Goal: Complete application form: Complete application form

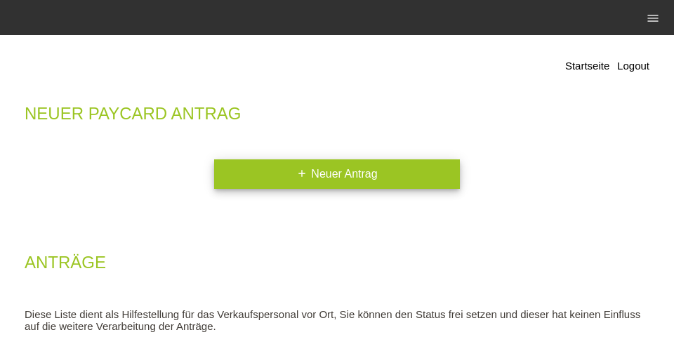
click at [338, 179] on link "add Neuer Antrag" at bounding box center [337, 173] width 246 height 29
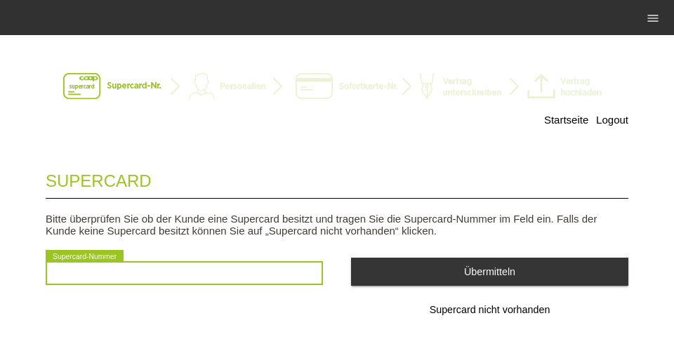
click at [281, 272] on input "text" at bounding box center [184, 273] width 277 height 24
type input "2501046056900"
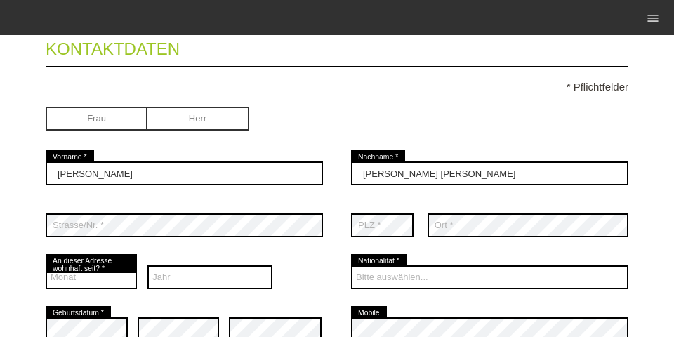
scroll to position [180, 0]
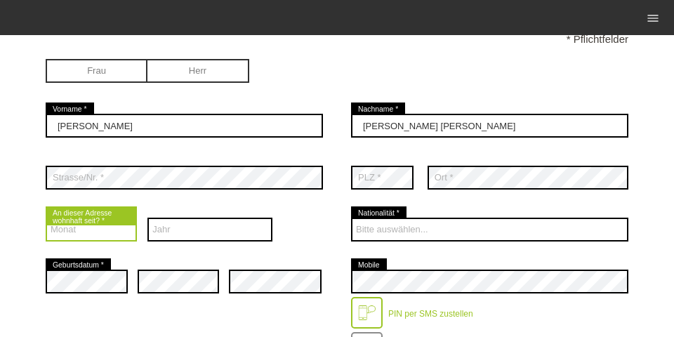
click at [89, 235] on select "Monat 01 02 03 04 05 06 07 08 09 10 11 12" at bounding box center [91, 230] width 91 height 24
select select "06"
click at [46, 219] on select "Monat 01 02 03 04 05 06 07 08 09 10 11 12" at bounding box center [91, 230] width 91 height 24
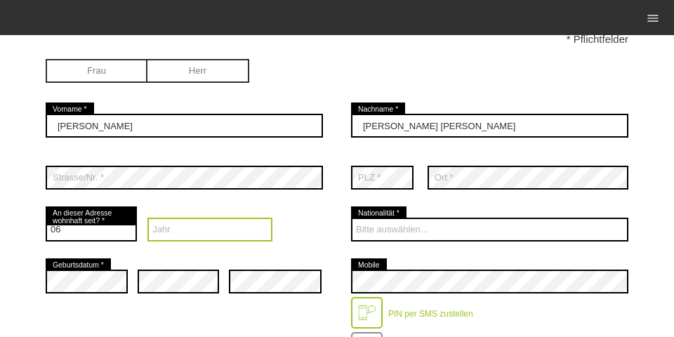
click at [168, 235] on select "Jahr 2025 2024 2023 2022 2021 2020 2019 2018 2017 2016" at bounding box center [209, 230] width 125 height 24
select select "2021"
click at [147, 219] on select "Jahr 2025 2024 2023 2022 2021 2020 2019 2018 2017 2016" at bounding box center [209, 230] width 125 height 24
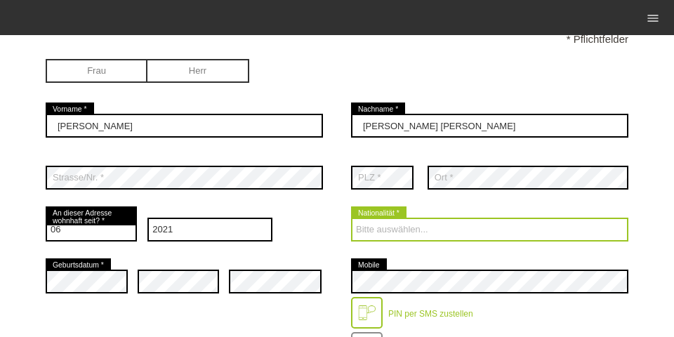
click at [401, 228] on select "Bitte auswählen... Schweiz Deutschland Liechtenstein Österreich ------------ Af…" at bounding box center [489, 230] width 277 height 24
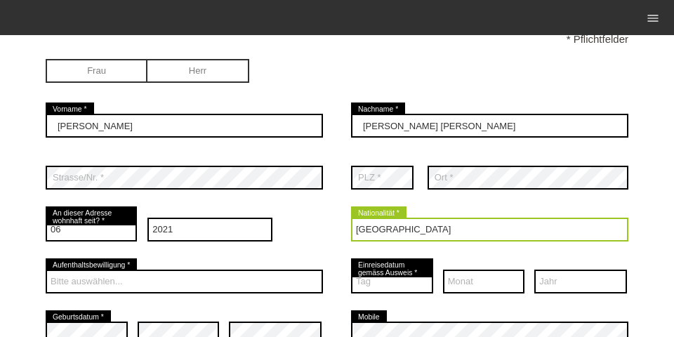
scroll to position [332, 0]
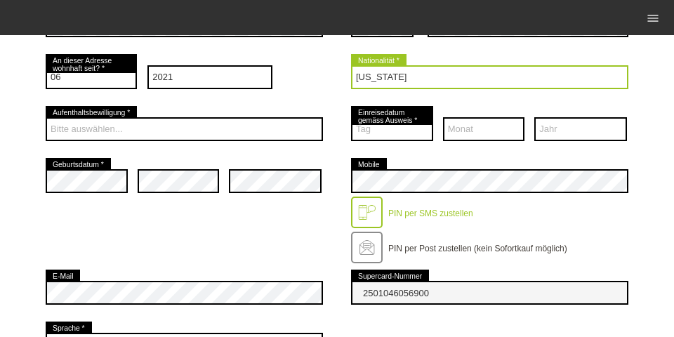
select select "PT"
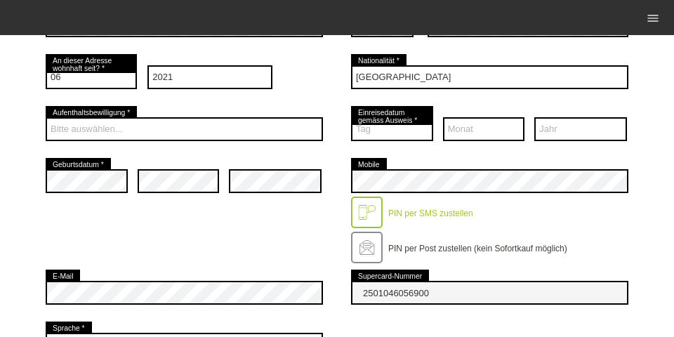
click at [126, 117] on div "Bitte auswählen... C B B - Flüchtlingsstatus Andere error Aufenthaltsbewilligun…" at bounding box center [184, 129] width 277 height 52
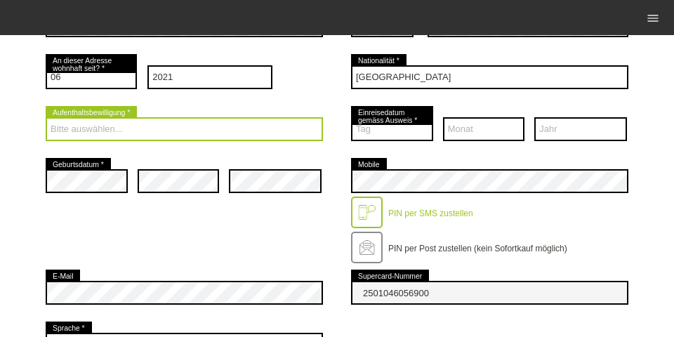
click at [131, 128] on select "Bitte auswählen... C B B - Flüchtlingsstatus Andere" at bounding box center [184, 129] width 277 height 24
select select "C"
click at [46, 119] on select "Bitte auswählen... C B B - Flüchtlingsstatus Andere" at bounding box center [184, 129] width 277 height 24
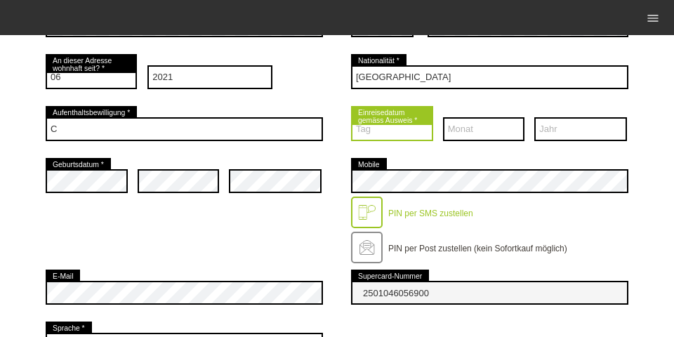
click at [397, 137] on select "Tag 01 02 03 04 05 06 07 08 09 10 11 12 13 14 15 16 17" at bounding box center [392, 129] width 82 height 24
select select "15"
click at [351, 119] on select "Tag 01 02 03 04 05 06 07 08 09 10 11 12 13 14 15 16 17" at bounding box center [392, 129] width 82 height 24
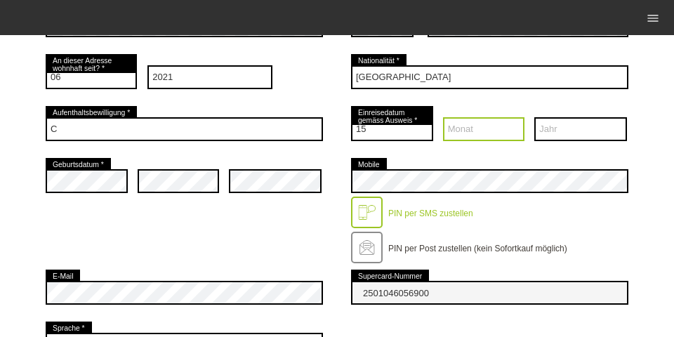
click at [489, 131] on select "Monat 01 02 03 04 05 06 07 08 09 10 11 12" at bounding box center [484, 129] width 82 height 24
select select "07"
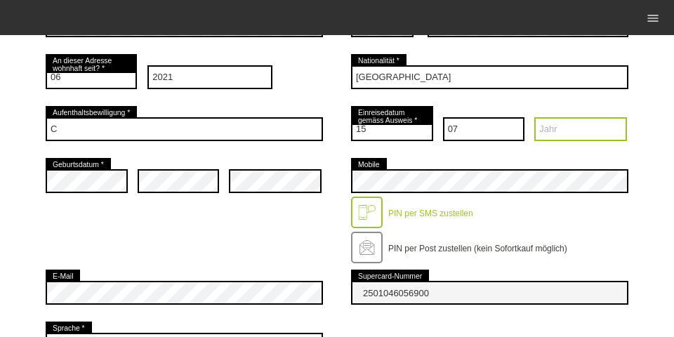
select select "2025"
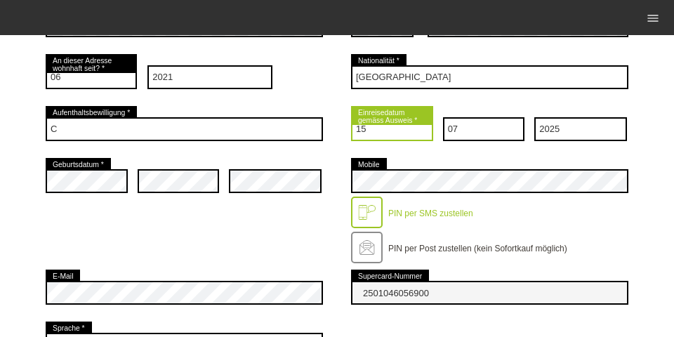
click at [404, 130] on select "Tag 01 02 03 04 05 06 07 08 09 10 11 12 13 14 15 16 17" at bounding box center [392, 129] width 82 height 24
select select "29"
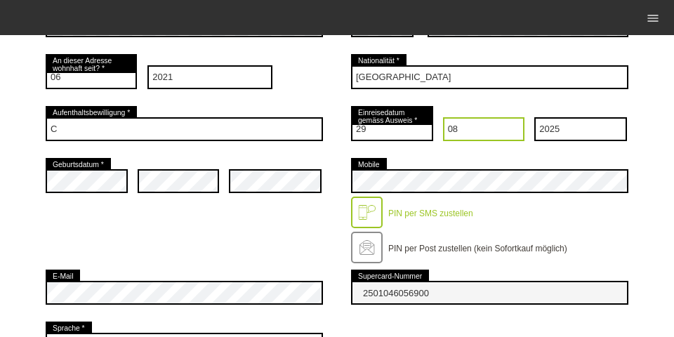
select select "06"
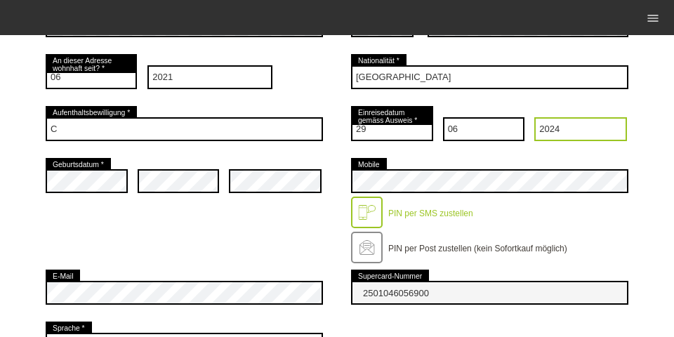
click at [578, 125] on select "Jahr 2025 2024 2023 2022 2021 2020 2019 2018 2017 2016" at bounding box center [580, 129] width 93 height 24
click at [534, 119] on select "Jahr 2025 2024 2023 2022 2021 2020 2019 2018 2017 2016" at bounding box center [580, 129] width 93 height 24
click at [567, 133] on select "Jahr 2025 2024 2023 2022 2021 2020 2019 2018 2017 2016" at bounding box center [580, 129] width 93 height 24
select select "1990"
click at [534, 119] on select "Jahr 2025 2024 2023 2022 2021 2020 2019 2018 2017 2016" at bounding box center [580, 129] width 93 height 24
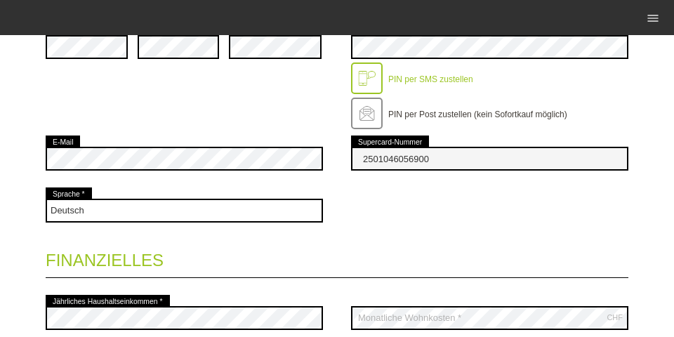
scroll to position [467, 0]
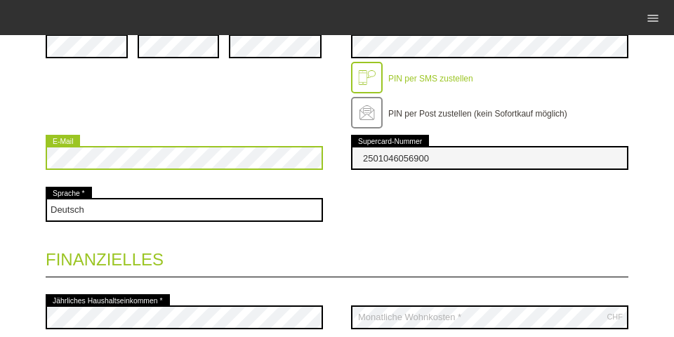
click at [0, 159] on div "Startseite Logout Kontaktdaten * Pflichtfelder Frau Herr Carlos Manuel 01" at bounding box center [337, 97] width 674 height 1030
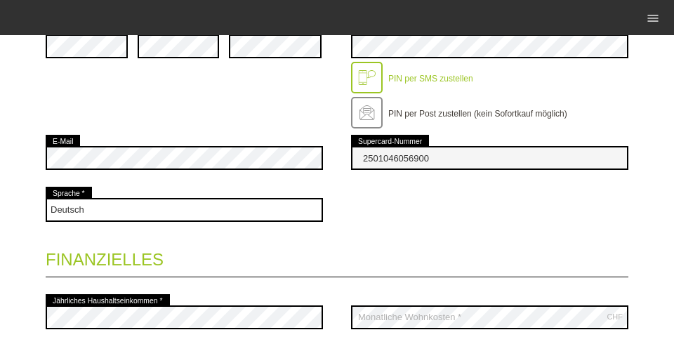
click at [15, 178] on div "Startseite Logout Kontaktdaten * Pflichtfelder Frau Herr Carlos Manuel 01" at bounding box center [337, 97] width 674 height 1030
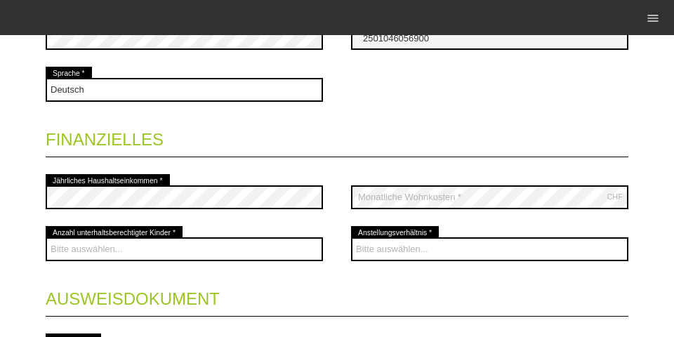
scroll to position [602, 0]
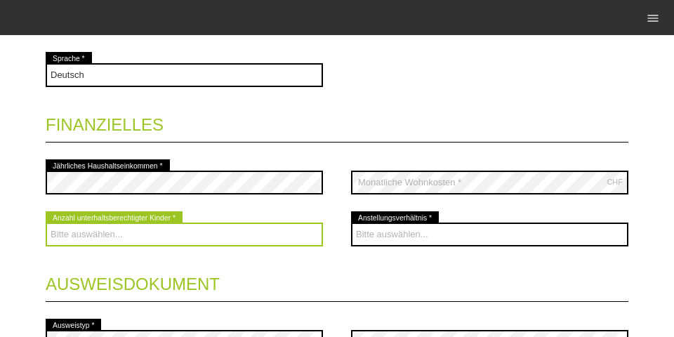
click at [159, 237] on select "Bitte auswählen... 0 1 2 3 4 5 6 7 8 9" at bounding box center [184, 235] width 277 height 24
click at [46, 224] on select "Bitte auswählen... 0 1 2 3 4 5 6 7 8 9" at bounding box center [184, 235] width 277 height 24
drag, startPoint x: 84, startPoint y: 240, endPoint x: 85, endPoint y: 230, distance: 9.9
click at [84, 240] on select "Bitte auswählen... 0 1 2 3 4 5 6 7 8 9" at bounding box center [184, 235] width 277 height 24
select select "1"
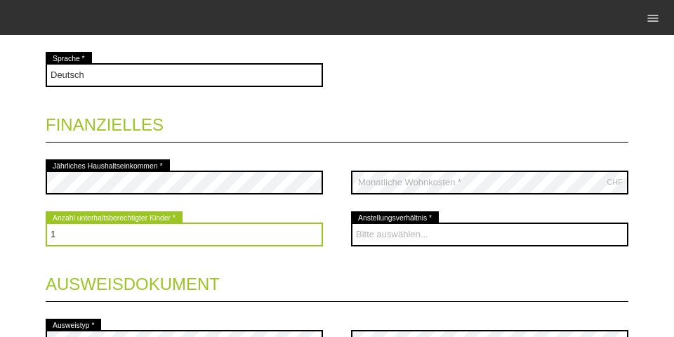
click at [46, 224] on select "Bitte auswählen... 0 1 2 3 4 5 6 7 8 9" at bounding box center [184, 235] width 277 height 24
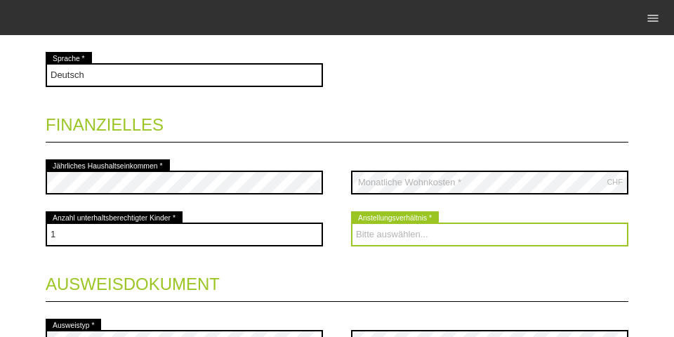
click at [390, 231] on select "Bitte auswählen... Unbefristet Befristet Lehrling/Student Pensioniert Nicht arb…" at bounding box center [489, 235] width 277 height 24
select select "UNLIMITED"
click at [351, 224] on select "Bitte auswählen... Unbefristet Befristet Lehrling/Student Pensioniert Nicht arb…" at bounding box center [489, 235] width 277 height 24
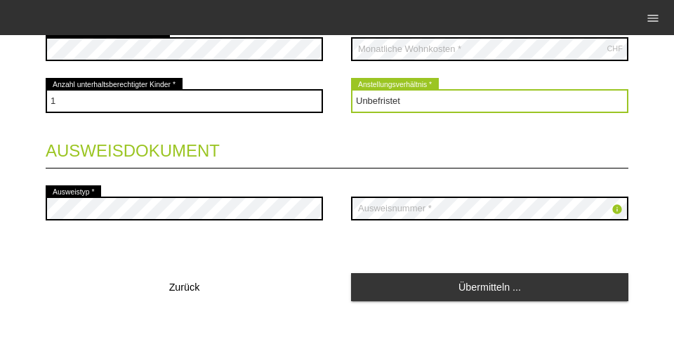
scroll to position [760, 0]
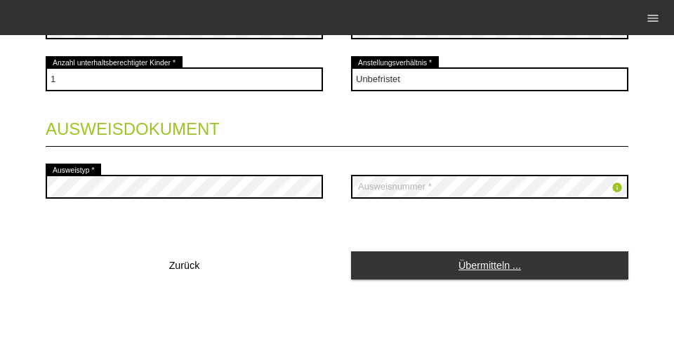
click at [490, 267] on link "Übermitteln ..." at bounding box center [489, 264] width 277 height 27
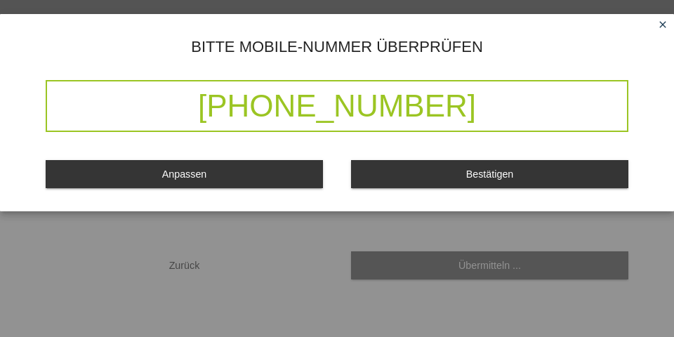
drag, startPoint x: 272, startPoint y: 85, endPoint x: 509, endPoint y: 48, distance: 239.4
click at [509, 48] on div "Bitte Mobile-Nummer überprüfen +41 78 232 19 94 Anpassen Bestätigen close" at bounding box center [337, 112] width 674 height 197
click at [498, 161] on button "Bestätigen" at bounding box center [489, 173] width 277 height 27
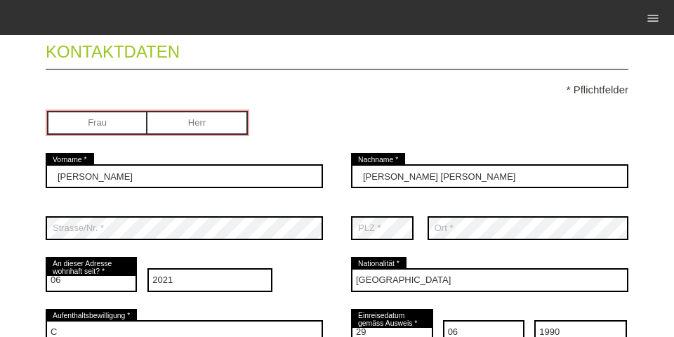
scroll to position [135, 0]
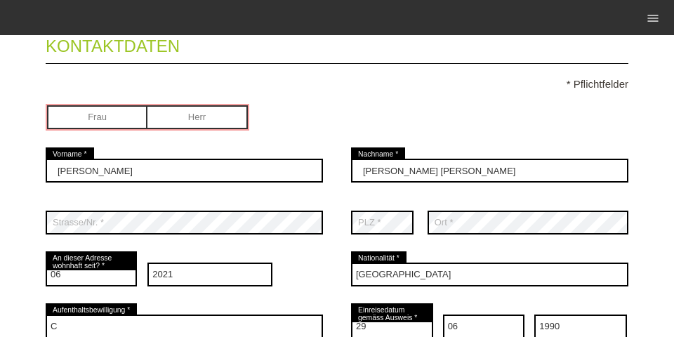
click at [220, 107] on input "radio" at bounding box center [197, 115] width 100 height 21
radio input "true"
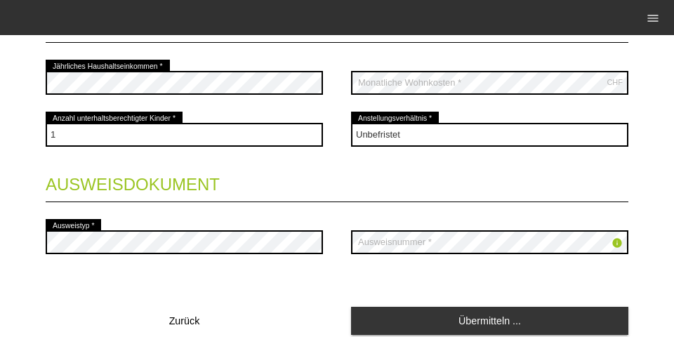
scroll to position [760, 0]
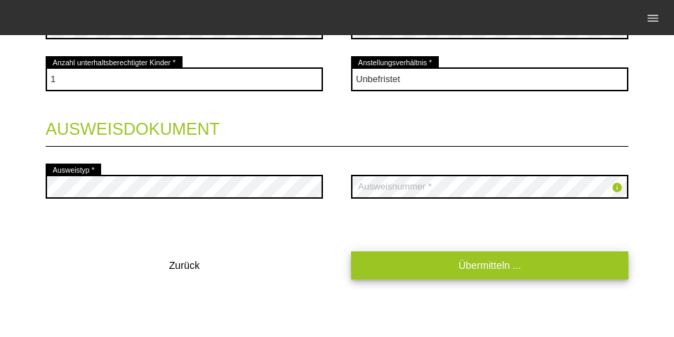
click at [505, 267] on link "Übermitteln ..." at bounding box center [489, 264] width 277 height 27
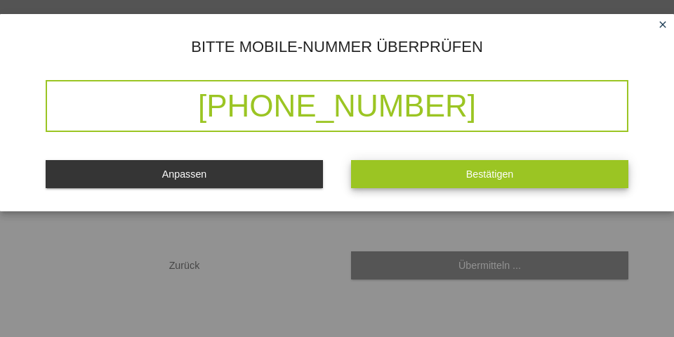
click at [486, 171] on span "Bestätigen" at bounding box center [490, 173] width 48 height 11
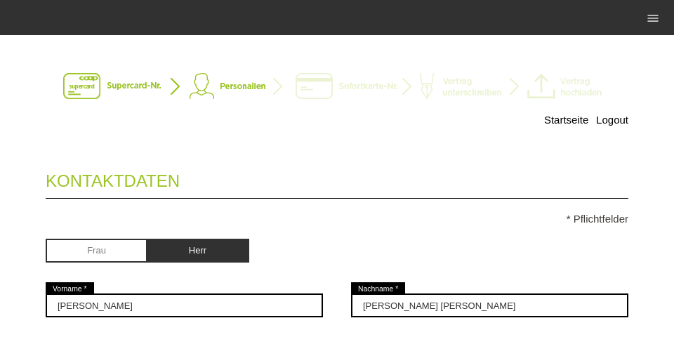
scroll to position [0, 0]
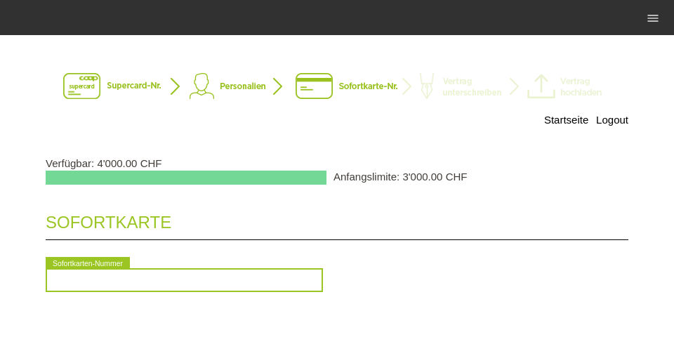
click at [291, 279] on input "text" at bounding box center [184, 280] width 277 height 24
type input "2090946887559"
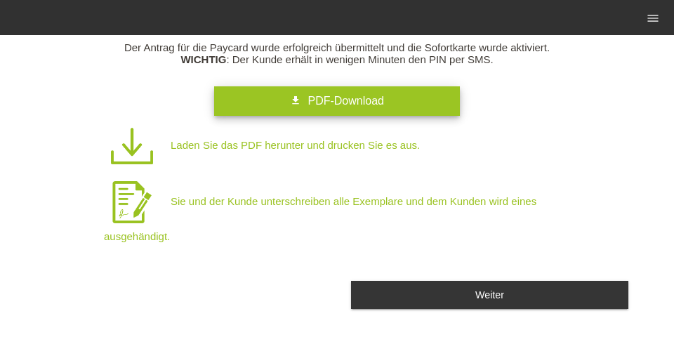
click at [360, 100] on span "PDF-Download" at bounding box center [345, 101] width 76 height 12
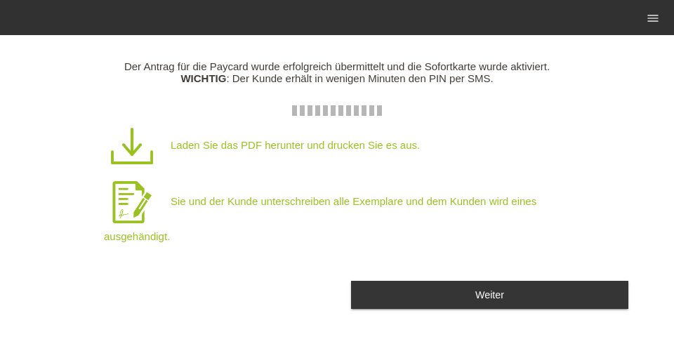
scroll to position [129, 0]
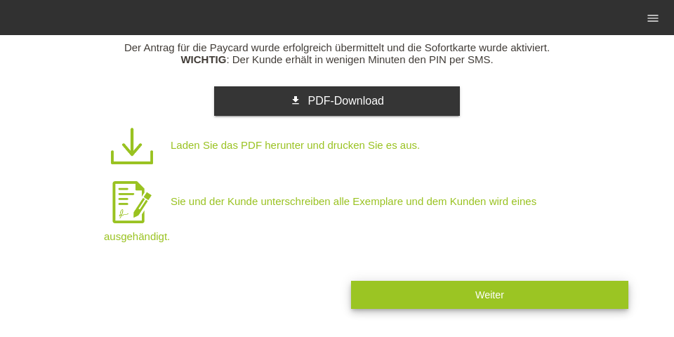
click at [458, 300] on button "Weiter" at bounding box center [489, 294] width 277 height 27
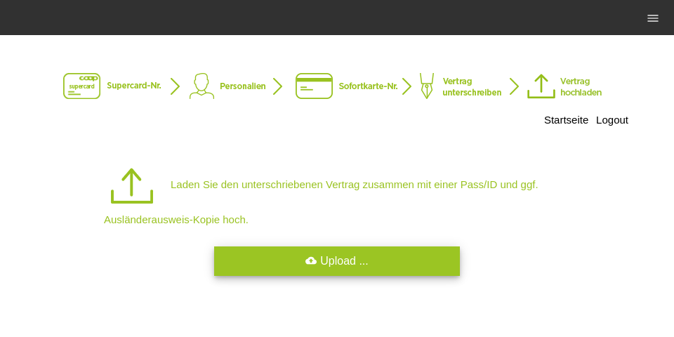
click at [354, 260] on link "cloud_upload Upload ..." at bounding box center [337, 260] width 246 height 29
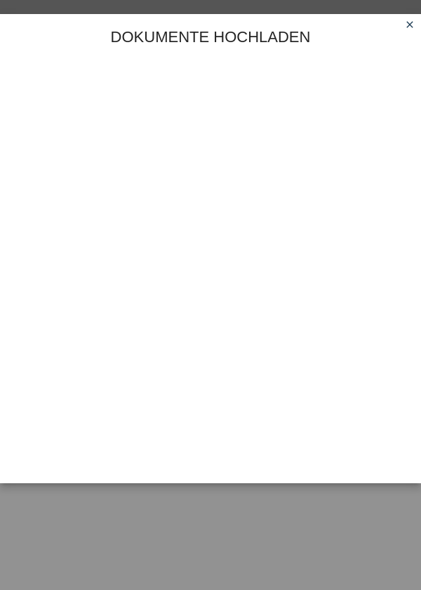
click at [404, 27] on link "close" at bounding box center [410, 26] width 18 height 16
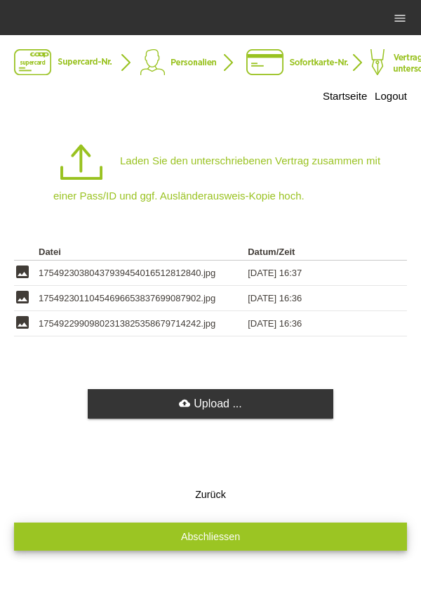
click at [337, 538] on button "Abschliessen" at bounding box center [210, 535] width 393 height 27
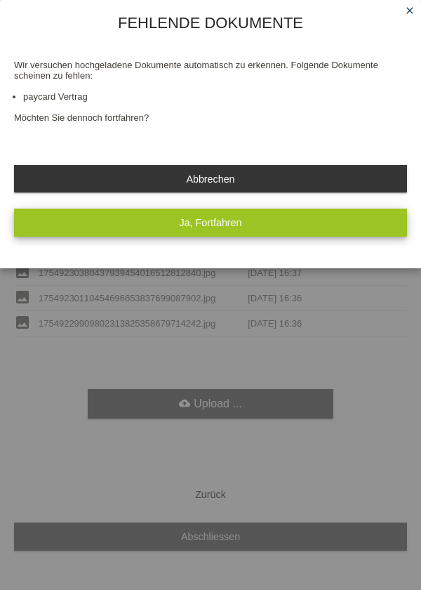
click at [355, 233] on button "Ja, Fortfahren" at bounding box center [210, 221] width 393 height 27
